Goal: Task Accomplishment & Management: Use online tool/utility

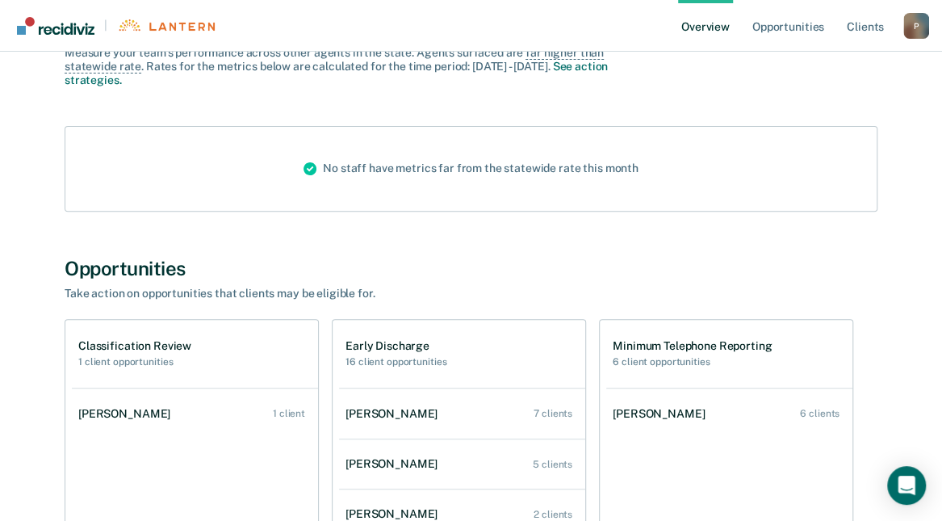
scroll to position [161, 0]
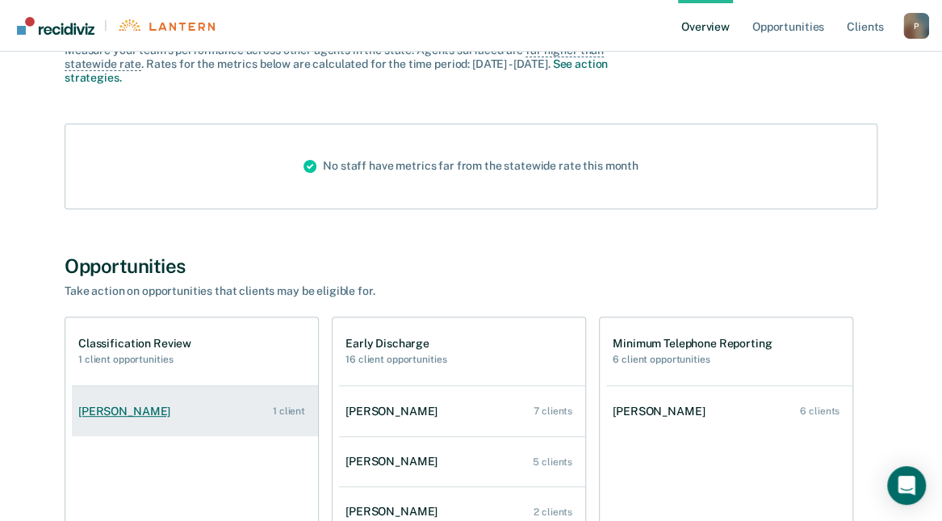
click at [191, 415] on link "[PERSON_NAME] 1 client" at bounding box center [195, 411] width 246 height 46
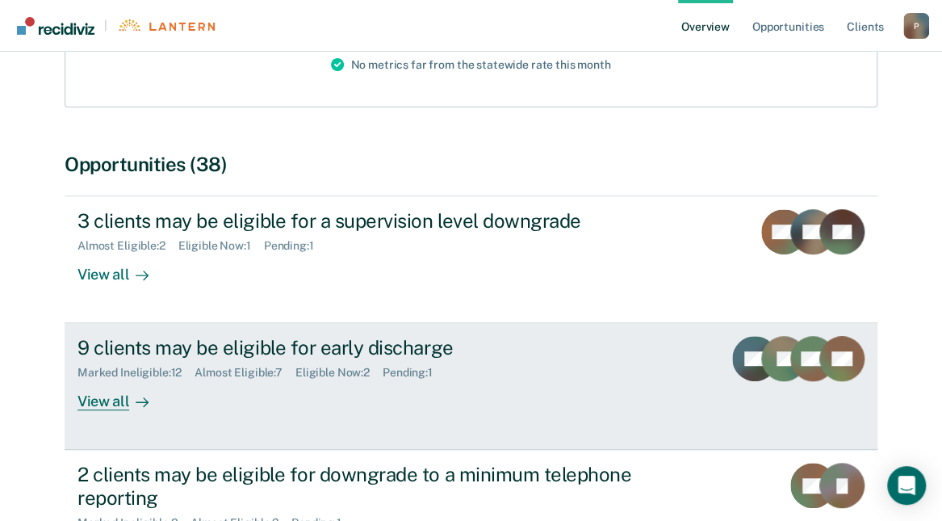
scroll to position [323, 0]
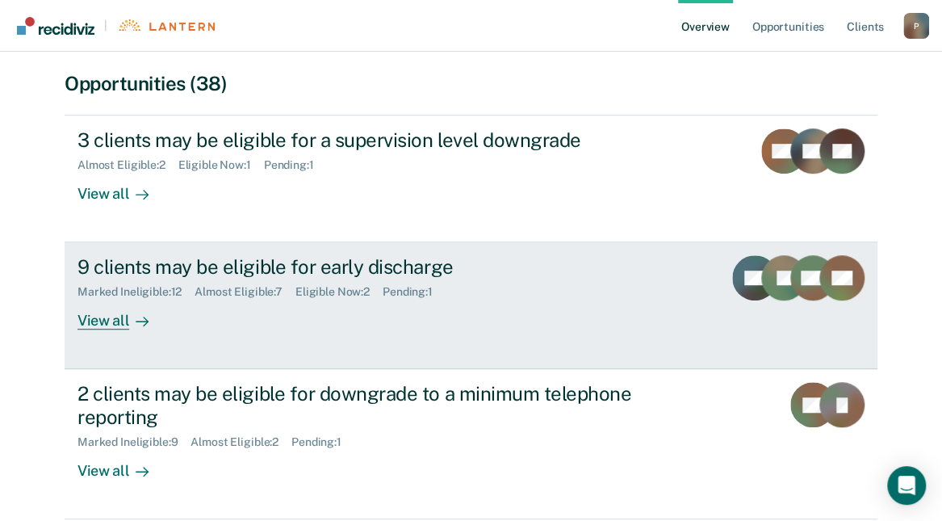
drag, startPoint x: 300, startPoint y: 338, endPoint x: 254, endPoint y: 358, distance: 50.3
click at [254, 358] on link "9 clients may be eligible for early discharge Marked Ineligible : 12 Almost Eli…" at bounding box center [471, 305] width 813 height 127
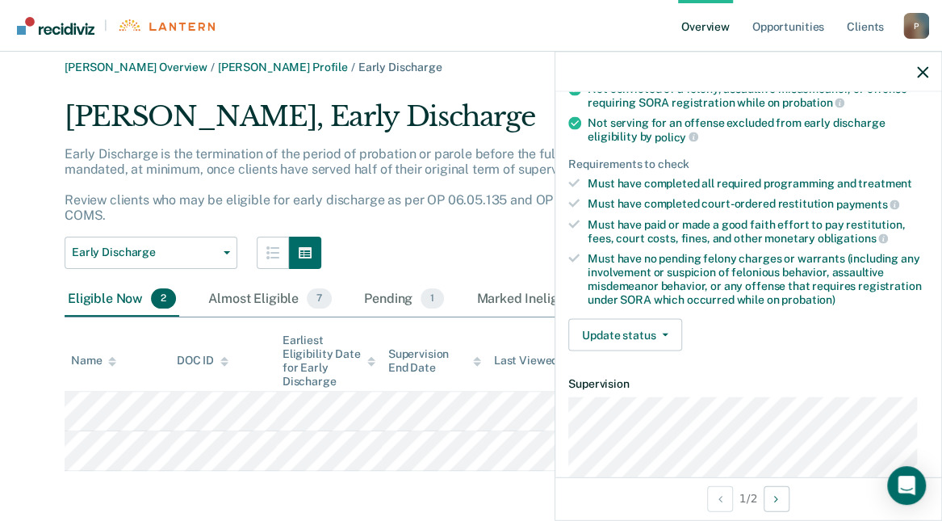
scroll to position [195, 0]
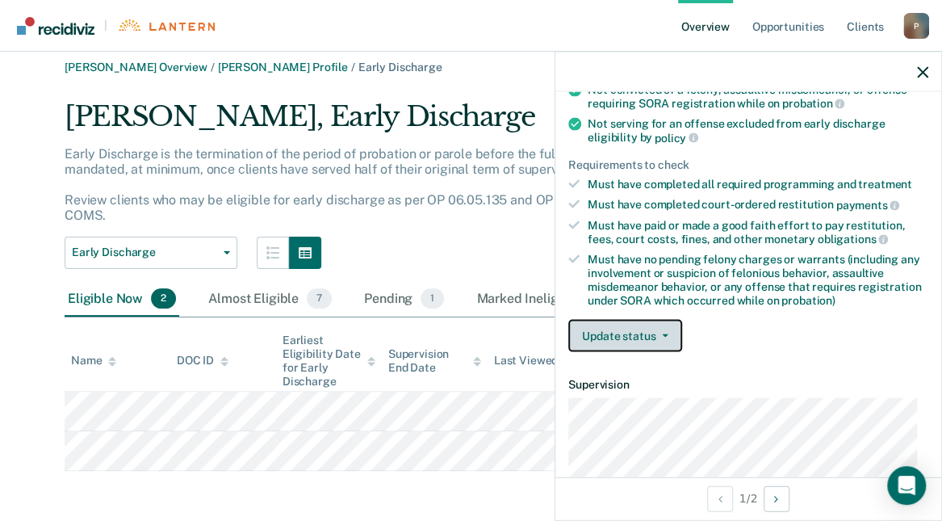
click at [657, 334] on span "button" at bounding box center [662, 335] width 13 height 3
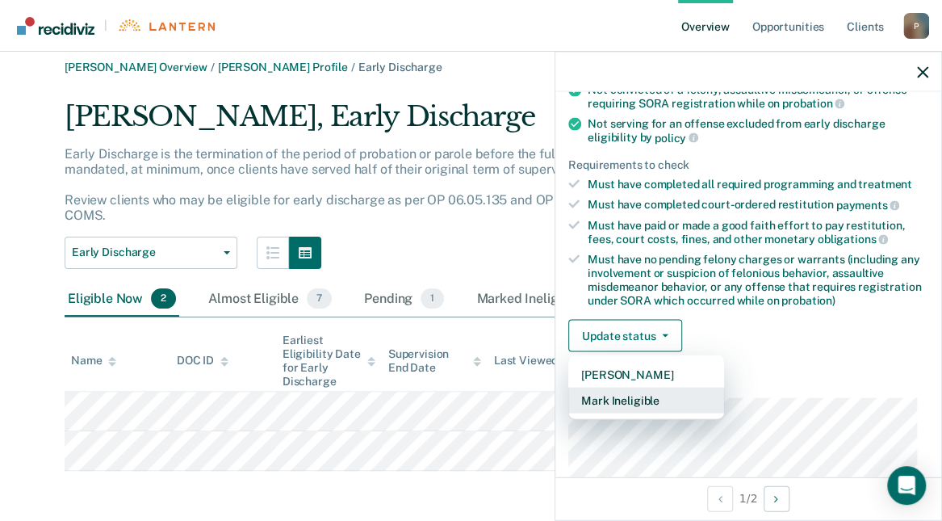
click at [648, 394] on button "Mark Ineligible" at bounding box center [646, 401] width 156 height 26
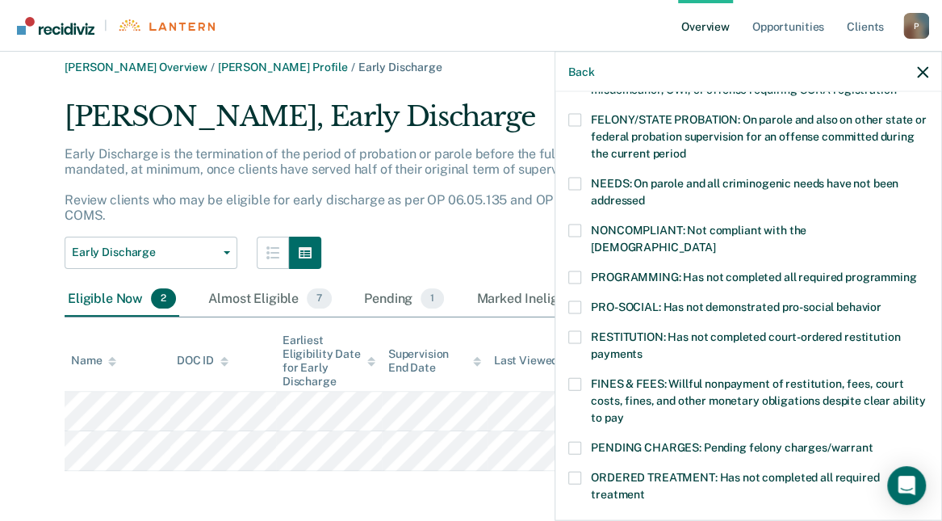
click at [570, 122] on span at bounding box center [574, 120] width 13 height 13
click at [685, 148] on input "FELONY/STATE PROBATION: On parole and also on other state or federal probation …" at bounding box center [685, 148] width 0 height 0
drag, startPoint x: 575, startPoint y: 226, endPoint x: 585, endPoint y: 216, distance: 13.7
click at [575, 224] on span at bounding box center [574, 230] width 13 height 13
click at [715, 241] on input "NONCOMPLIANT: Not compliant with the [DEMOGRAPHIC_DATA]" at bounding box center [715, 241] width 0 height 0
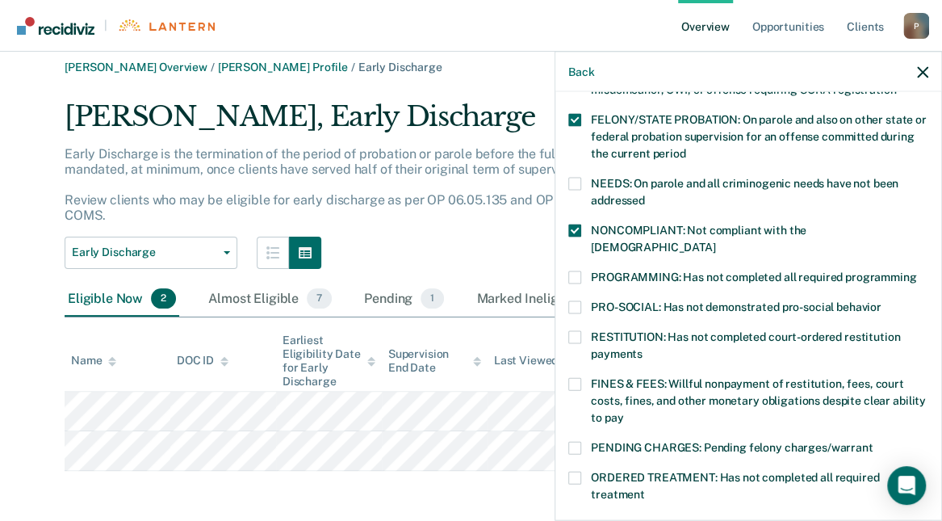
click at [570, 115] on span at bounding box center [574, 120] width 13 height 13
click at [685, 148] on input "FELONY/STATE PROBATION: On parole and also on other state or federal probation …" at bounding box center [685, 148] width 0 height 0
click at [568, 442] on span at bounding box center [574, 448] width 13 height 13
click at [873, 442] on input "PENDING CHARGES: Pending felony charges/warrant" at bounding box center [873, 442] width 0 height 0
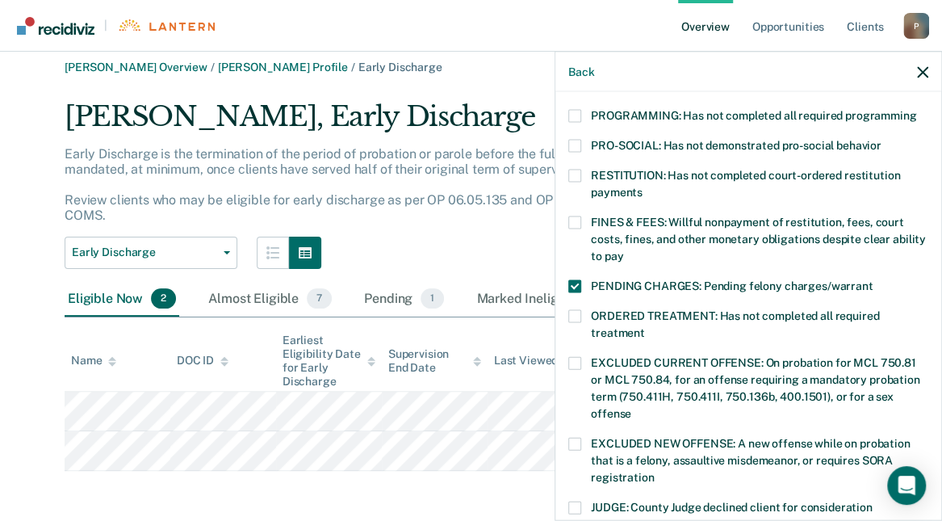
scroll to position [606, 0]
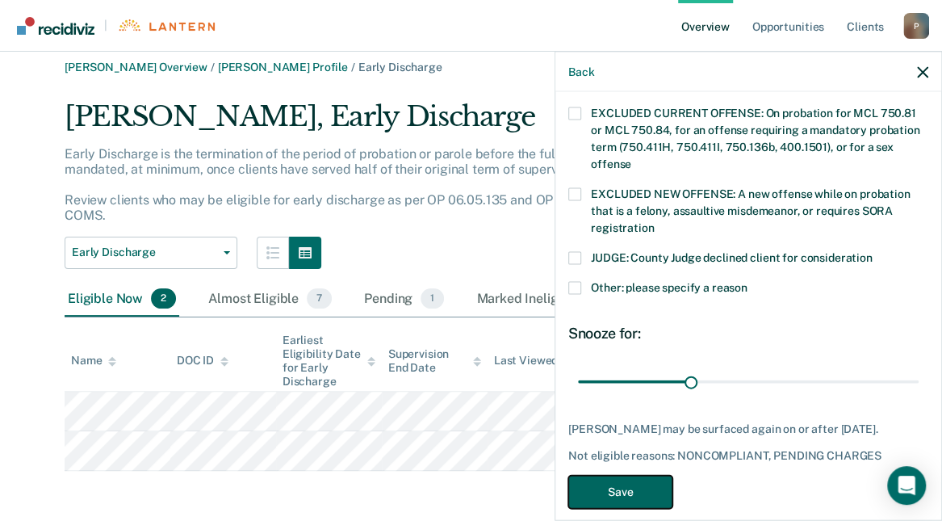
click at [645, 476] on button "Save" at bounding box center [620, 492] width 104 height 33
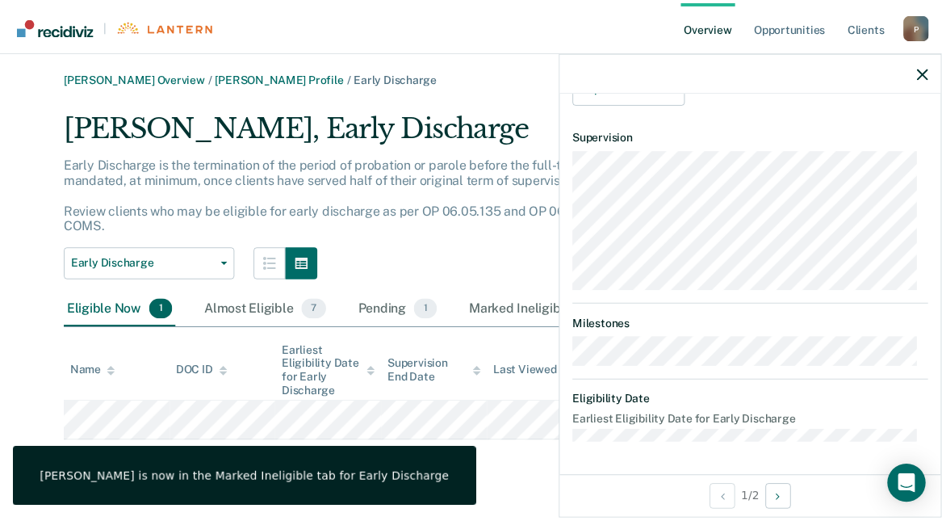
scroll to position [557, 0]
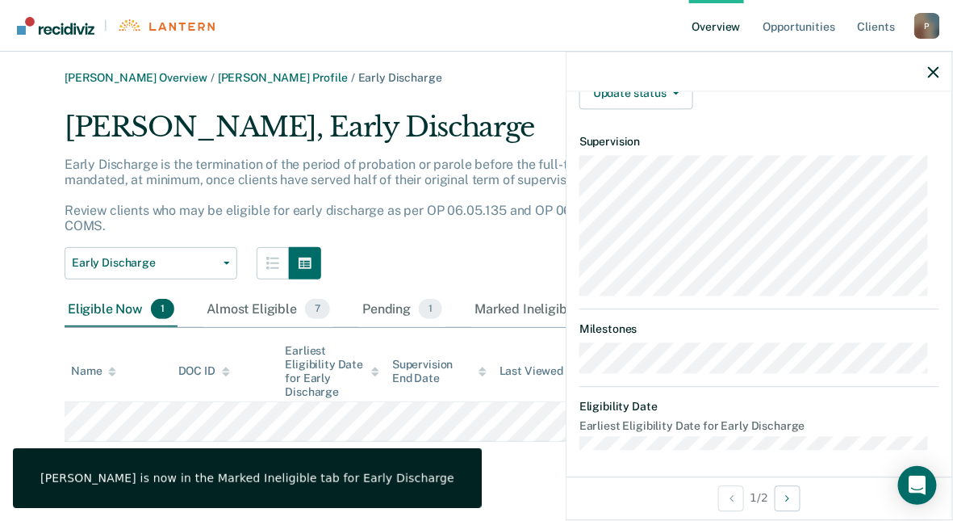
click at [511, 484] on main "[PERSON_NAME] Overview / [PERSON_NAME] Profile / Early Discharge [PERSON_NAME],…" at bounding box center [476, 286] width 953 height 469
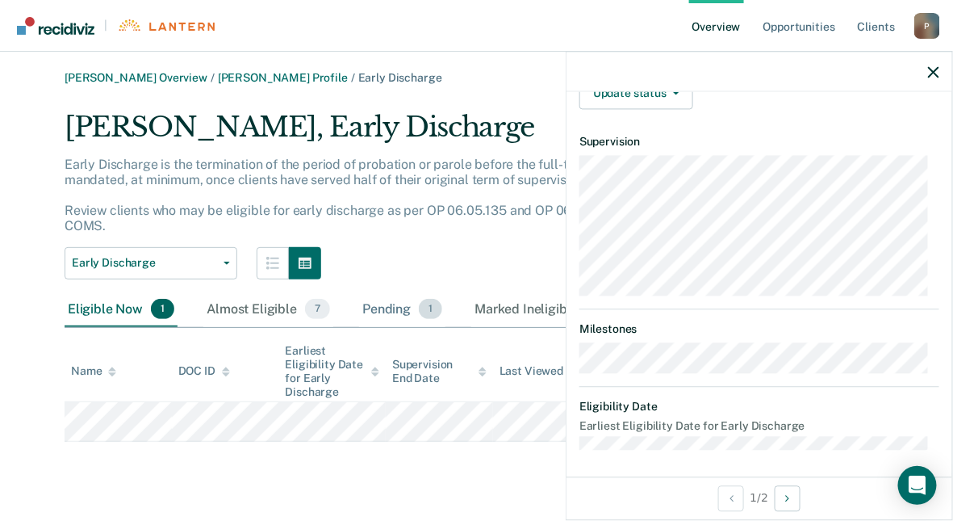
click at [386, 308] on div "Pending 1" at bounding box center [402, 310] width 86 height 36
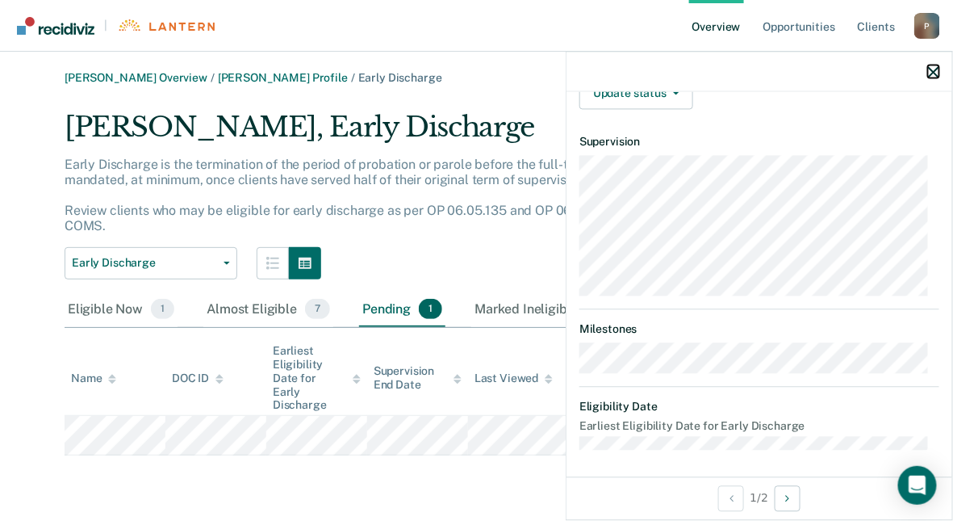
click at [932, 76] on icon "button" at bounding box center [933, 71] width 11 height 11
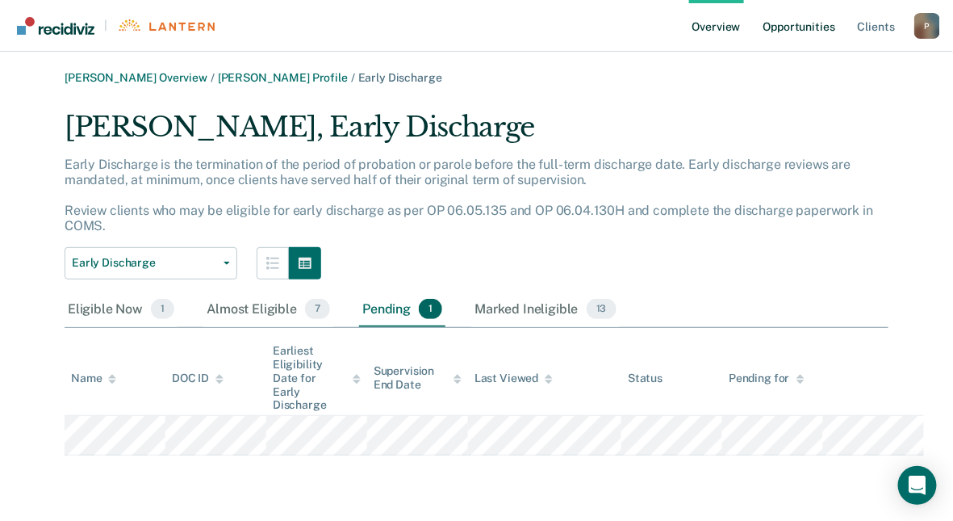
click at [804, 34] on link "Opportunities" at bounding box center [800, 26] width 78 height 52
